Goal: Information Seeking & Learning: Learn about a topic

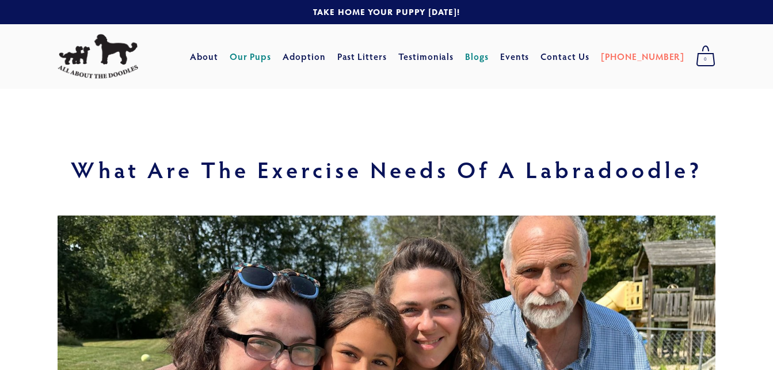
click at [272, 58] on link "Our Pups" at bounding box center [251, 56] width 42 height 21
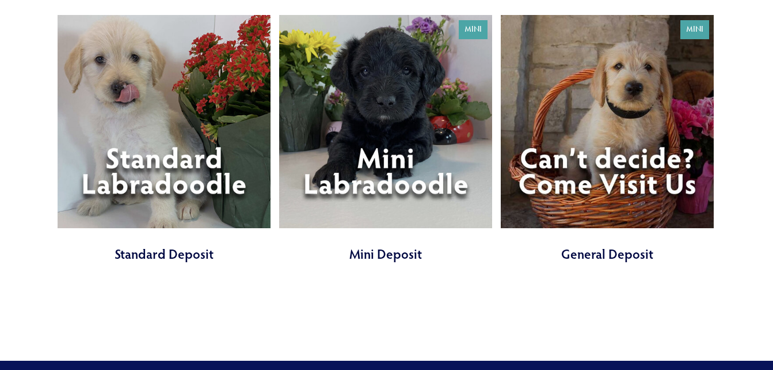
scroll to position [3538, 0]
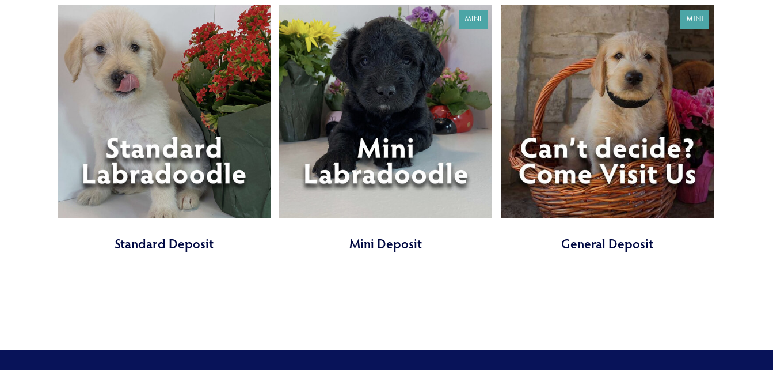
click at [188, 189] on link at bounding box center [164, 129] width 213 height 248
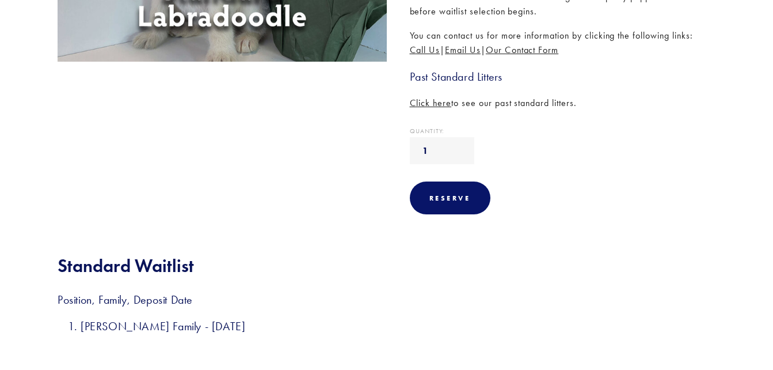
scroll to position [24, 0]
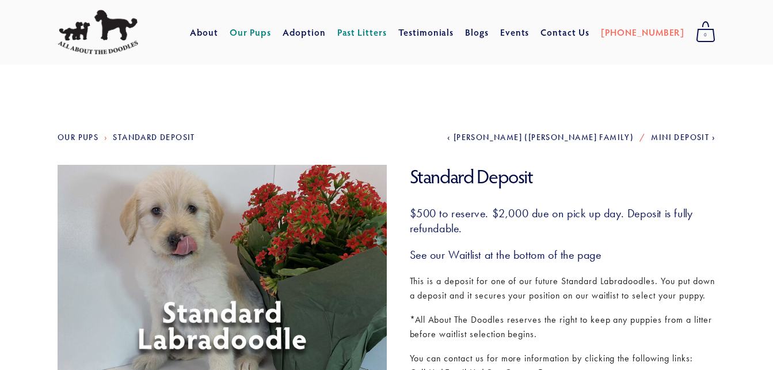
click at [694, 139] on span "Mini Deposit" at bounding box center [680, 137] width 58 height 10
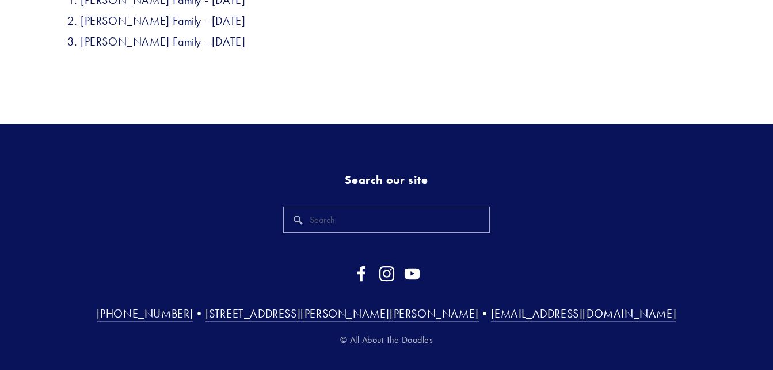
scroll to position [323, 0]
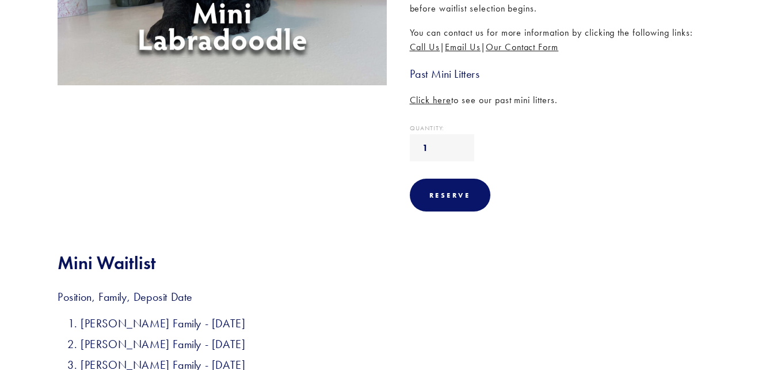
click at [443, 100] on span "Click here" at bounding box center [431, 99] width 42 height 11
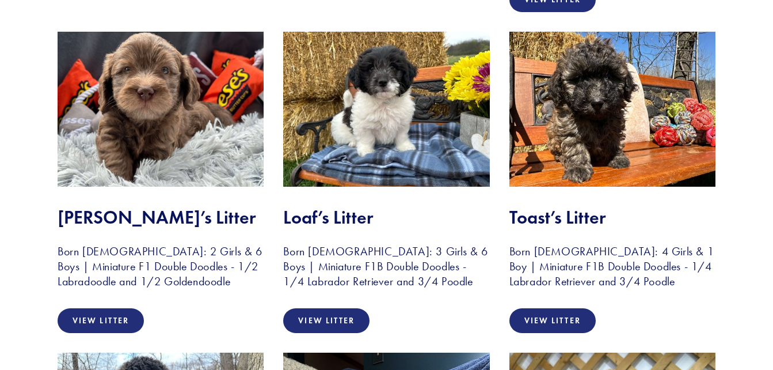
scroll to position [1588, 0]
